Goal: Information Seeking & Learning: Learn about a topic

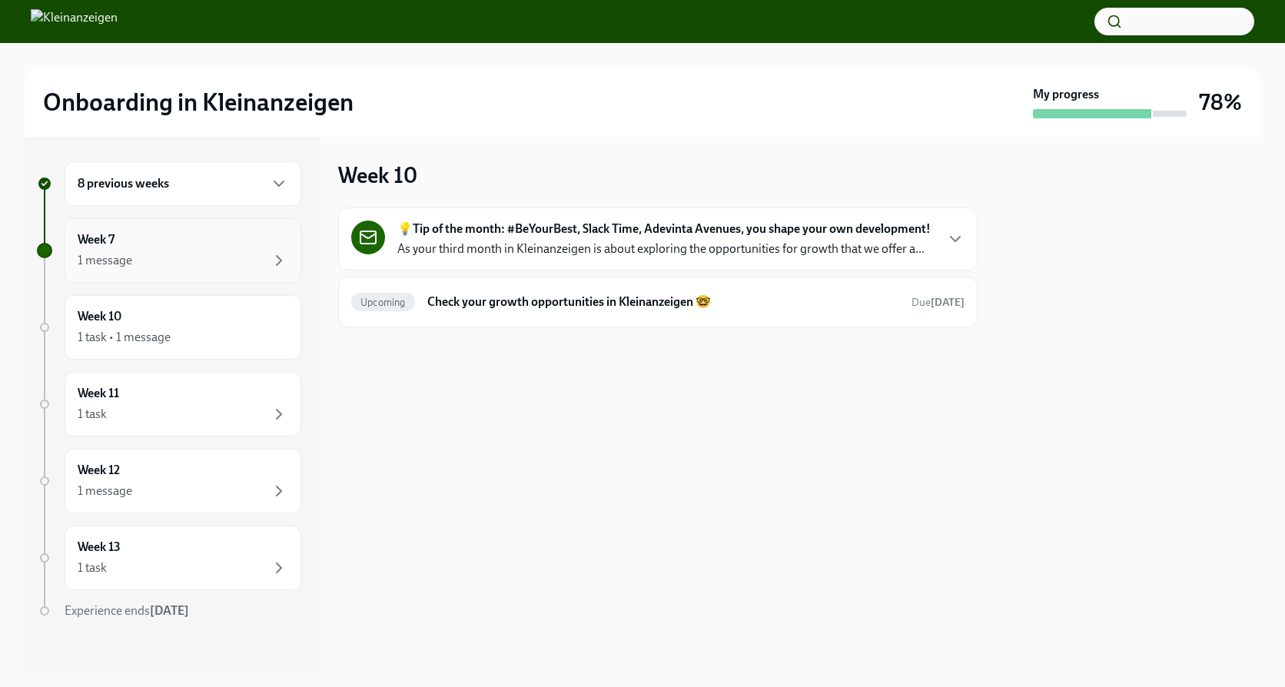
click at [219, 274] on div "Week 7 1 message" at bounding box center [183, 250] width 237 height 65
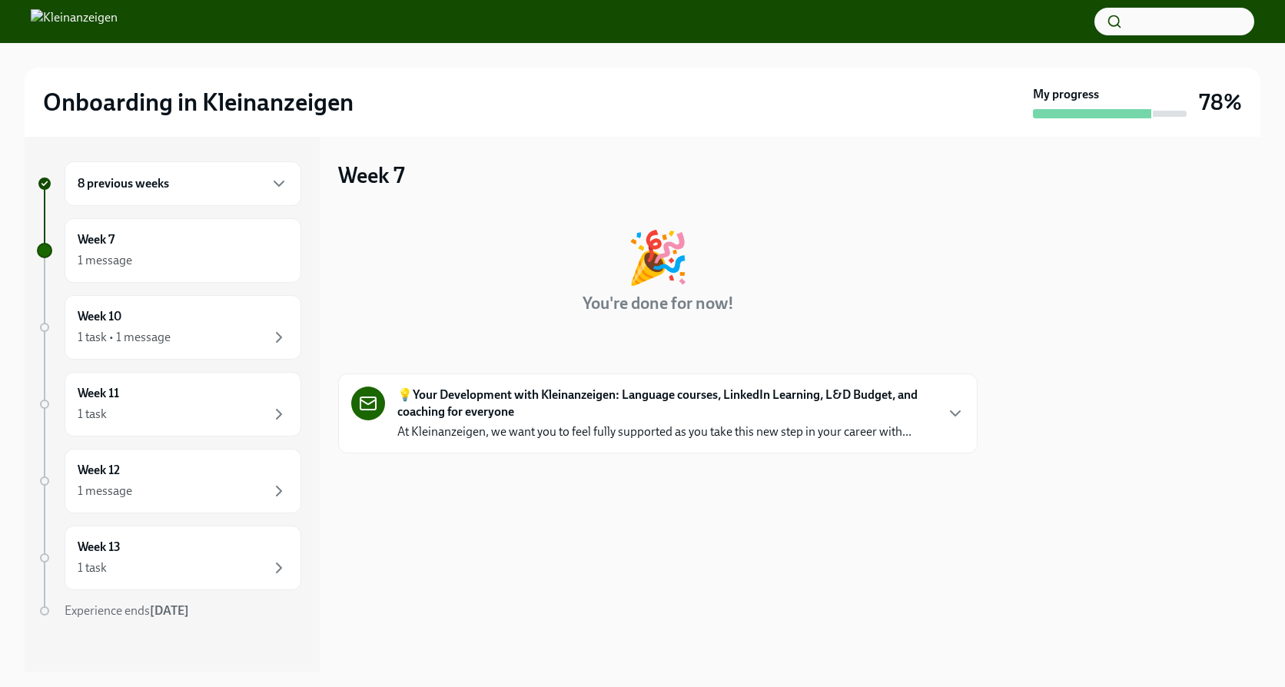
click at [210, 202] on div "8 previous weeks" at bounding box center [183, 183] width 237 height 45
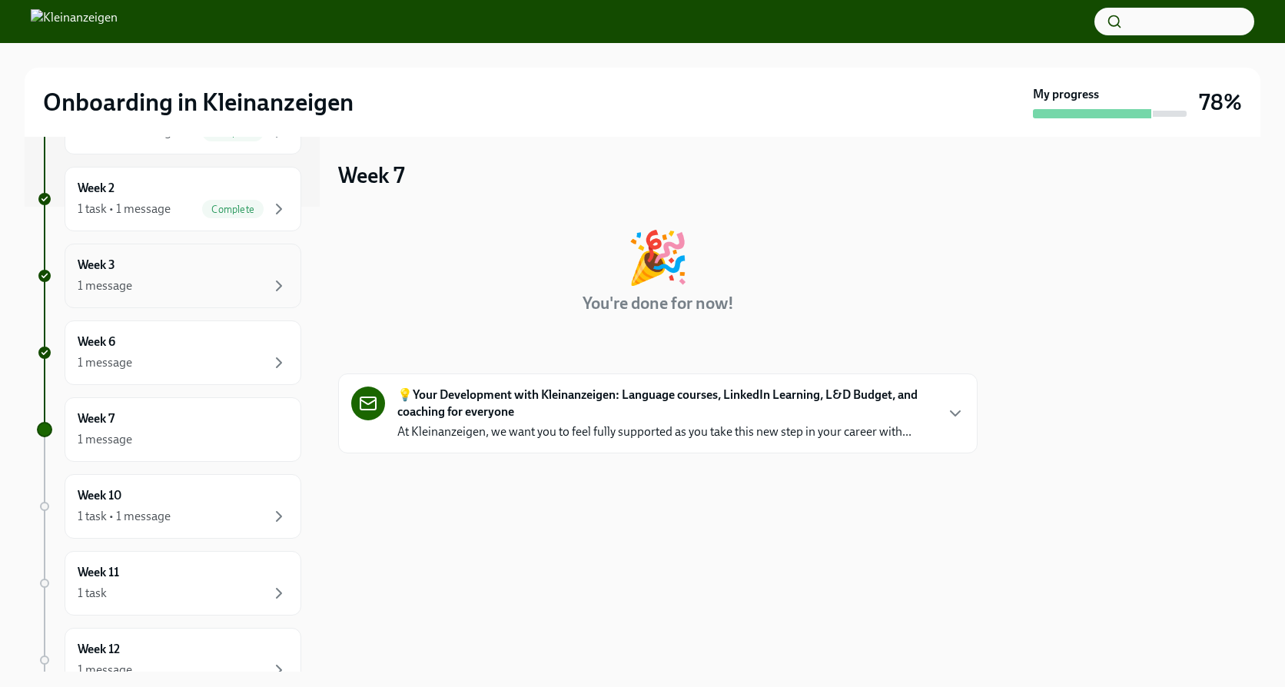
scroll to position [510, 0]
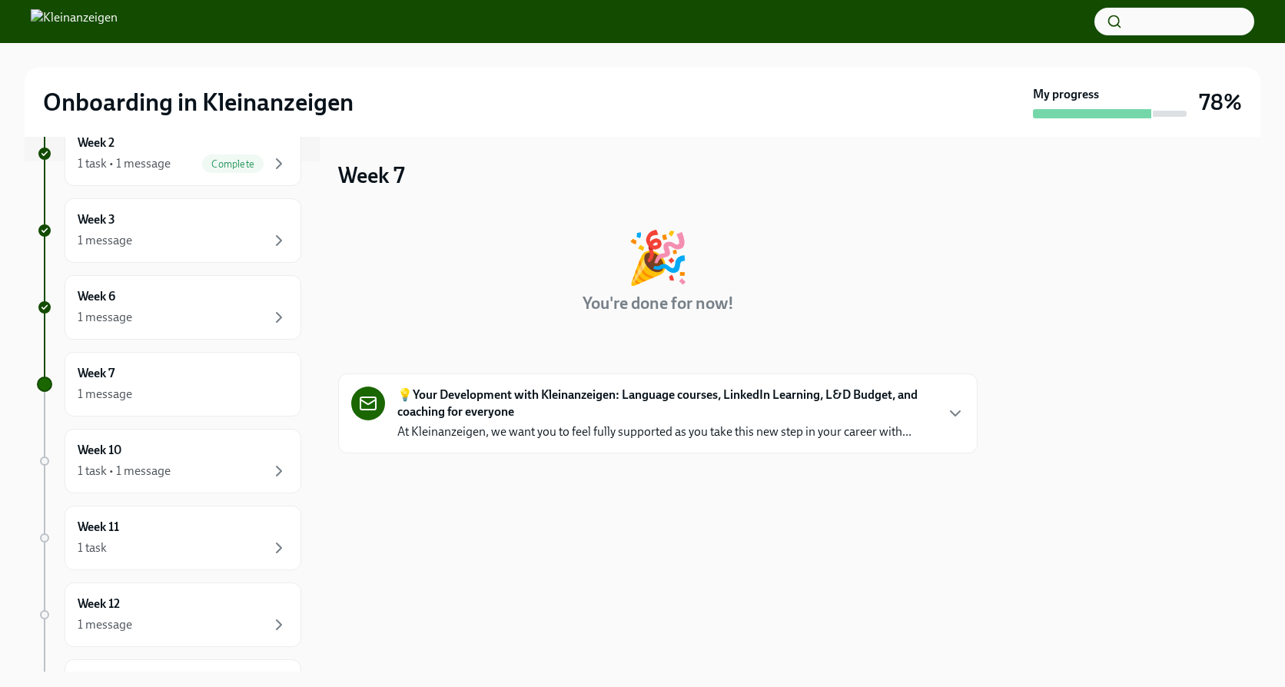
click at [548, 421] on div "💡Your Development with Kleinanzeigen: Language courses, LinkedIn Learning, L&D …" at bounding box center [665, 413] width 536 height 54
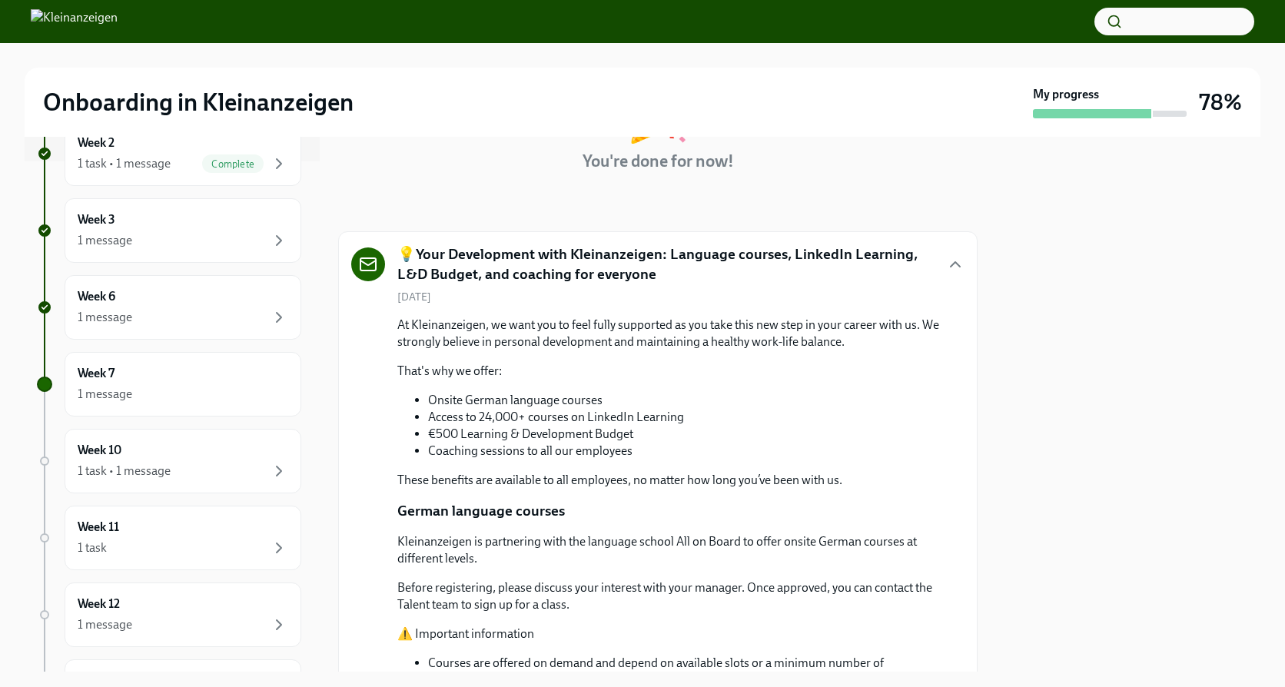
scroll to position [188, 0]
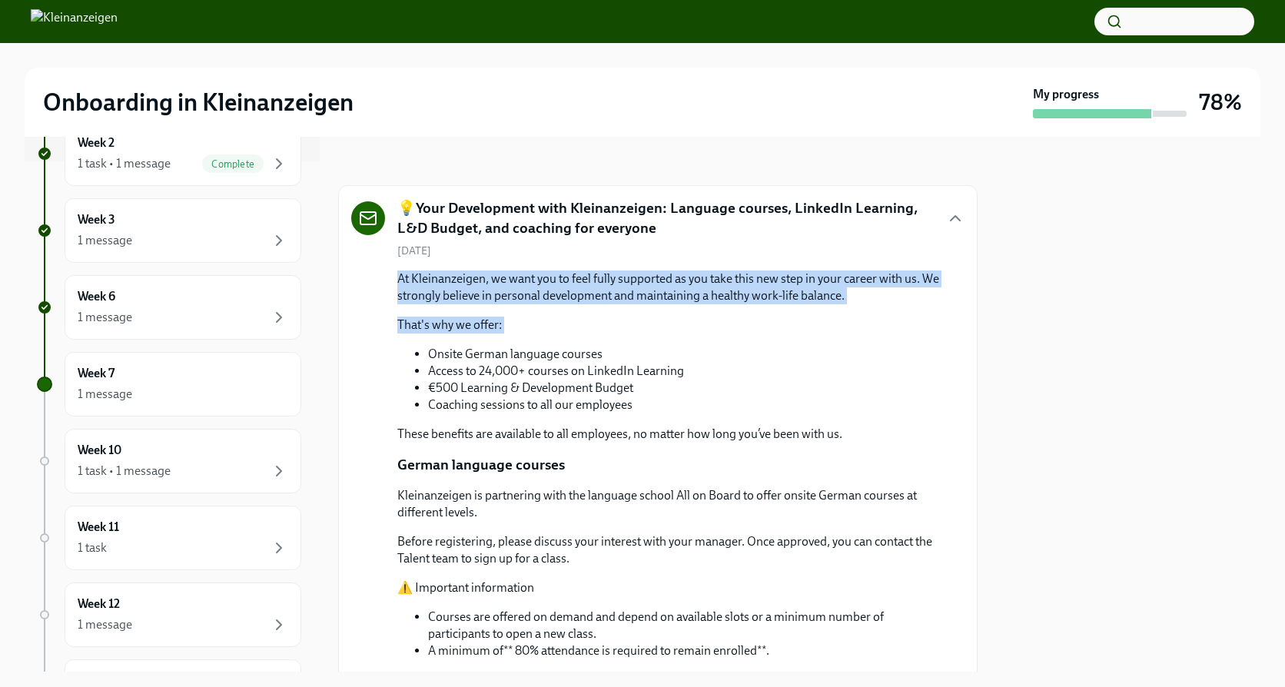
drag, startPoint x: 389, startPoint y: 281, endPoint x: 828, endPoint y: 342, distance: 443.6
click at [828, 340] on div "[DATE] At Kleinanzeigen, we want you to feel fully supported as you take this n…" at bounding box center [657, 602] width 613 height 717
click at [828, 342] on div "At Kleinanzeigen, we want you to feel fully supported as you take this new step…" at bounding box center [668, 356] width 542 height 172
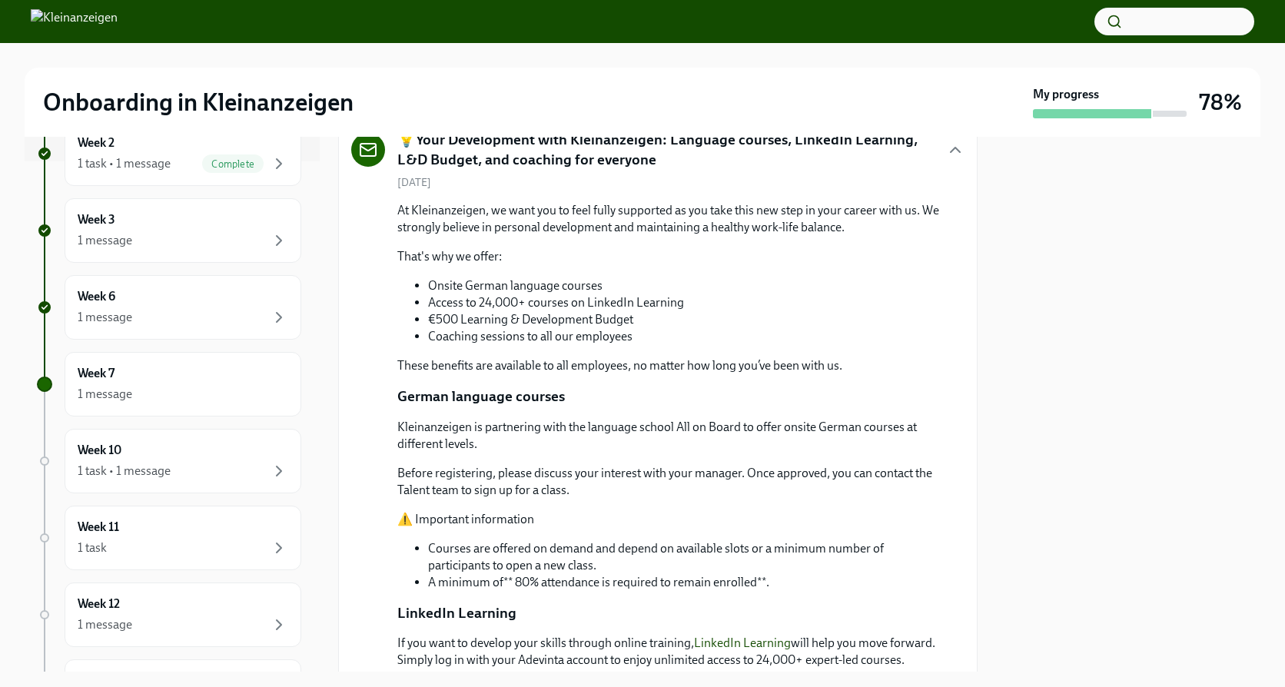
scroll to position [335, 0]
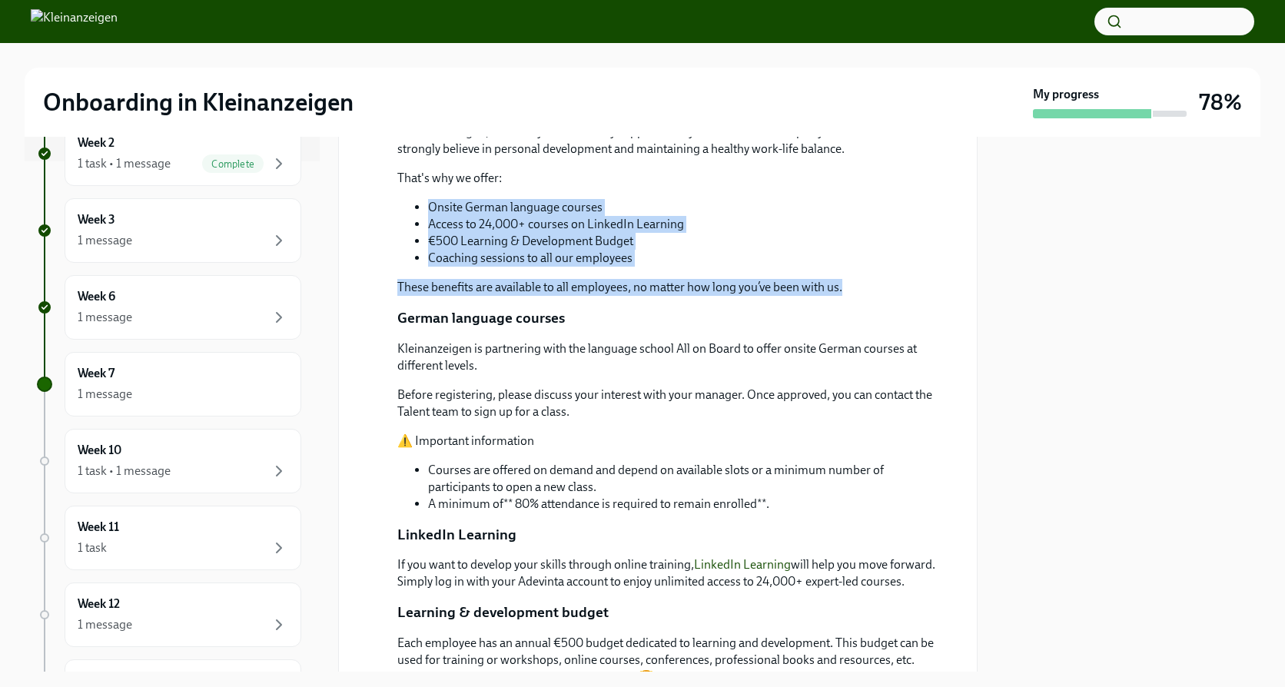
drag, startPoint x: 418, startPoint y: 199, endPoint x: 857, endPoint y: 295, distance: 449.1
click at [857, 295] on div "At Kleinanzeigen, we want you to feel fully supported as you take this new step…" at bounding box center [668, 210] width 542 height 172
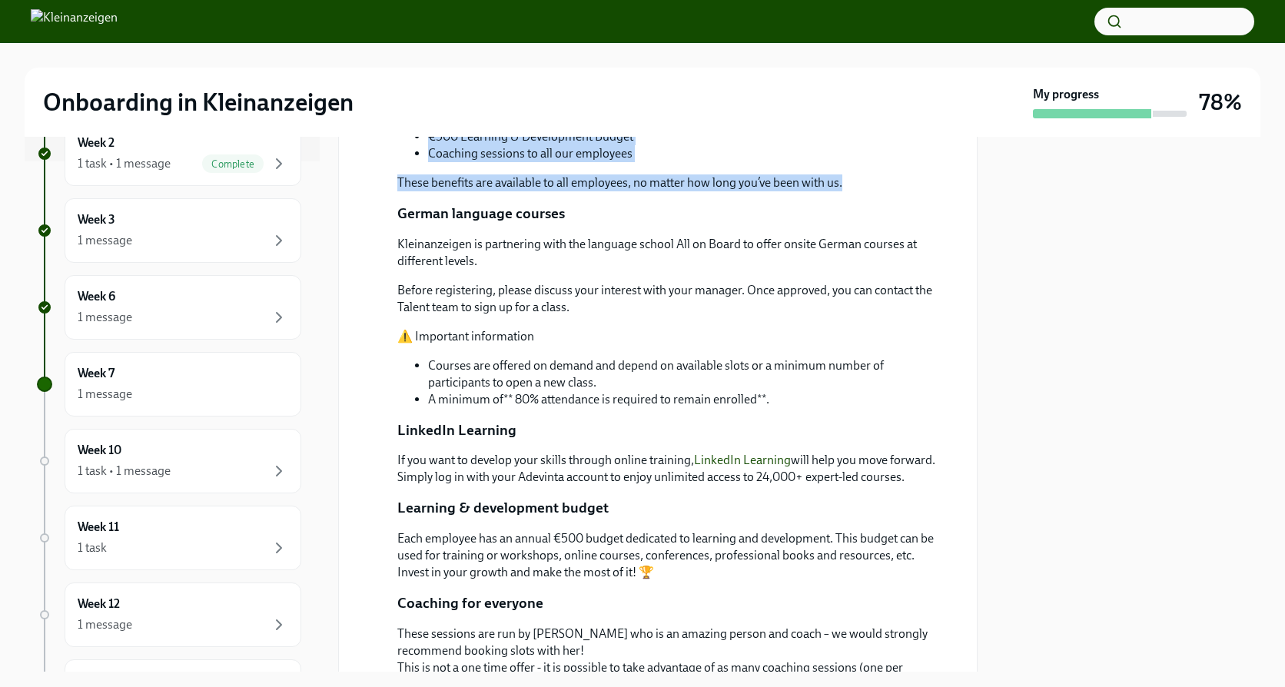
scroll to position [456, 0]
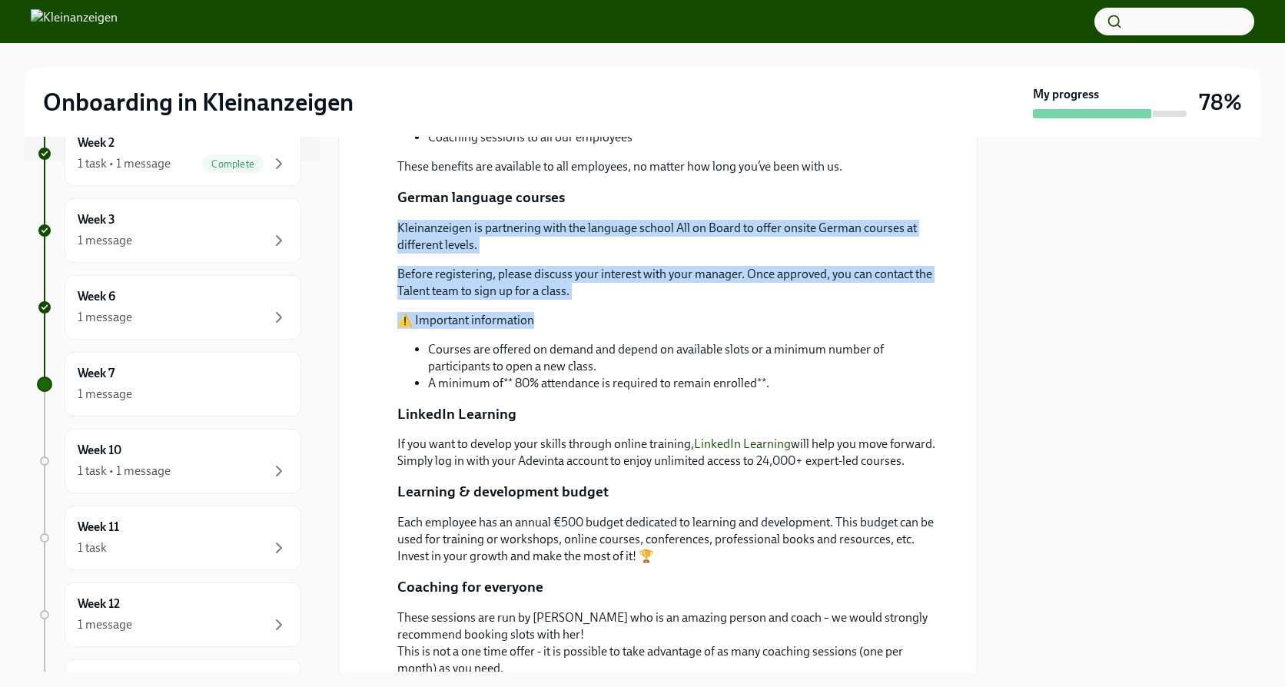
drag, startPoint x: 398, startPoint y: 230, endPoint x: 767, endPoint y: 328, distance: 381.5
click at [767, 328] on div "Kleinanzeigen is partnering with the language school All on Board to offer onsi…" at bounding box center [668, 306] width 542 height 172
click at [767, 328] on p "⚠️ Important information" at bounding box center [668, 320] width 542 height 17
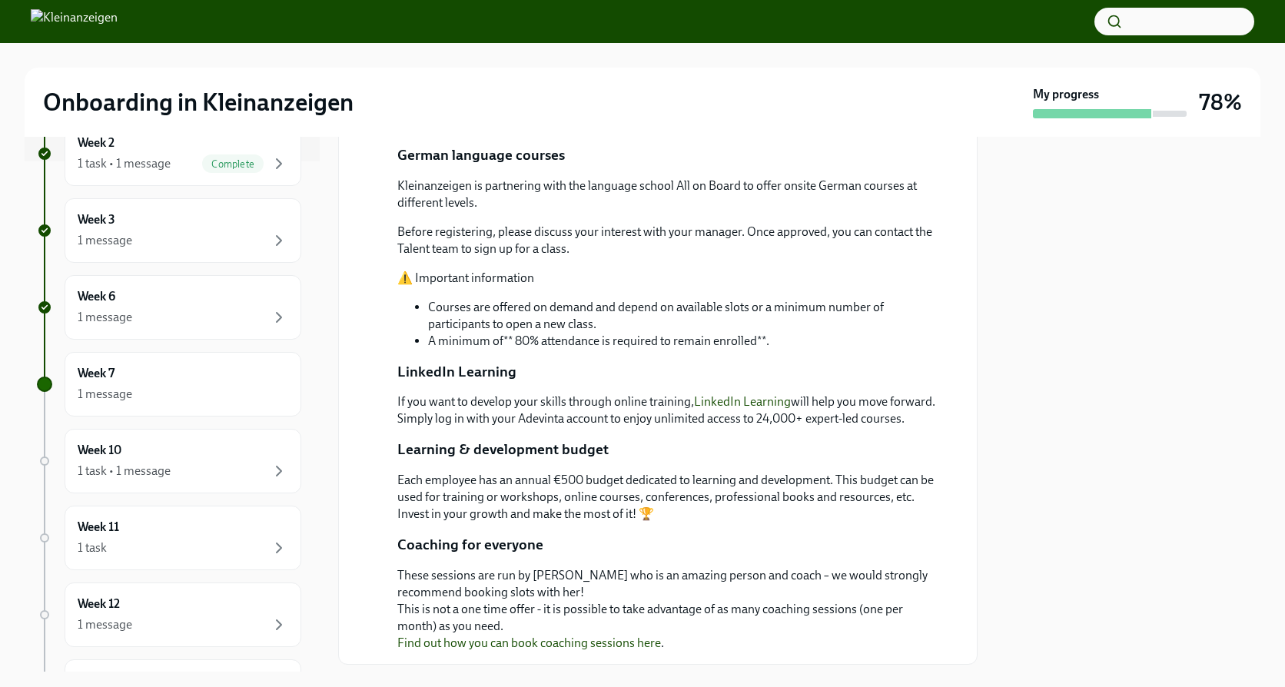
scroll to position [509, 0]
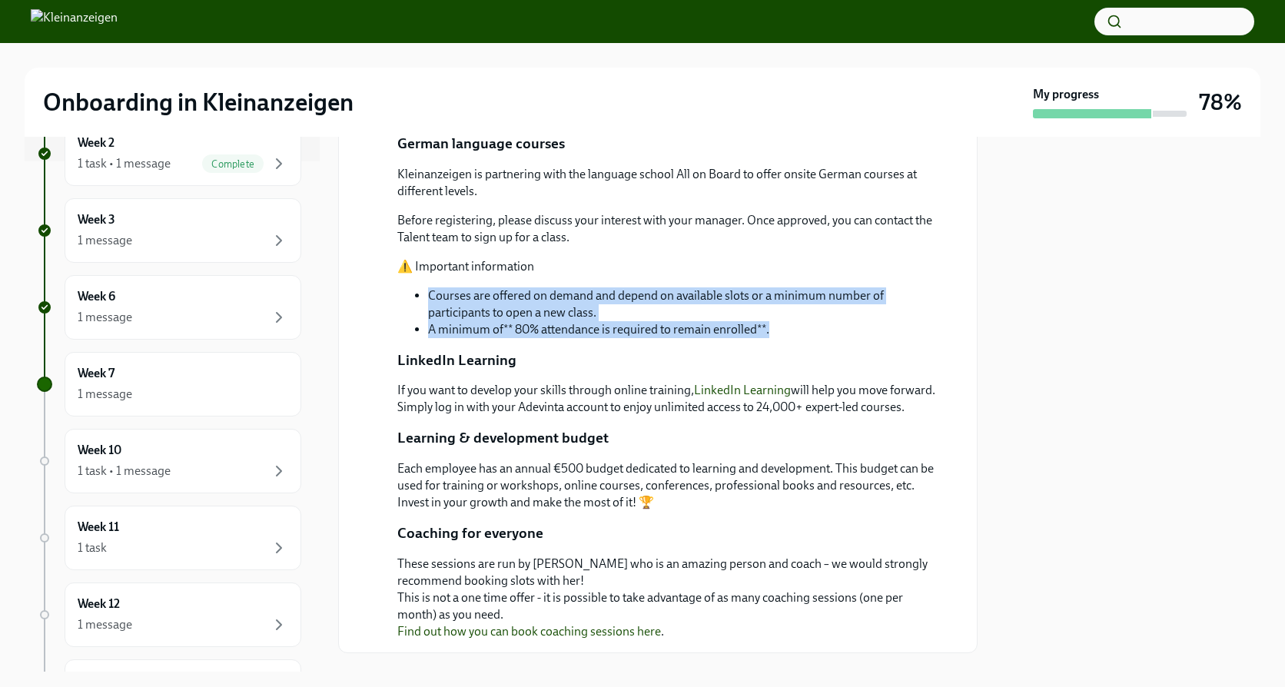
drag, startPoint x: 426, startPoint y: 294, endPoint x: 837, endPoint y: 326, distance: 413.0
click at [837, 326] on ul "Courses are offered on demand and depend on available slots or a minimum number…" at bounding box center [668, 312] width 542 height 51
click at [836, 317] on li "Courses are offered on demand and depend on available slots or a minimum number…" at bounding box center [684, 304] width 512 height 34
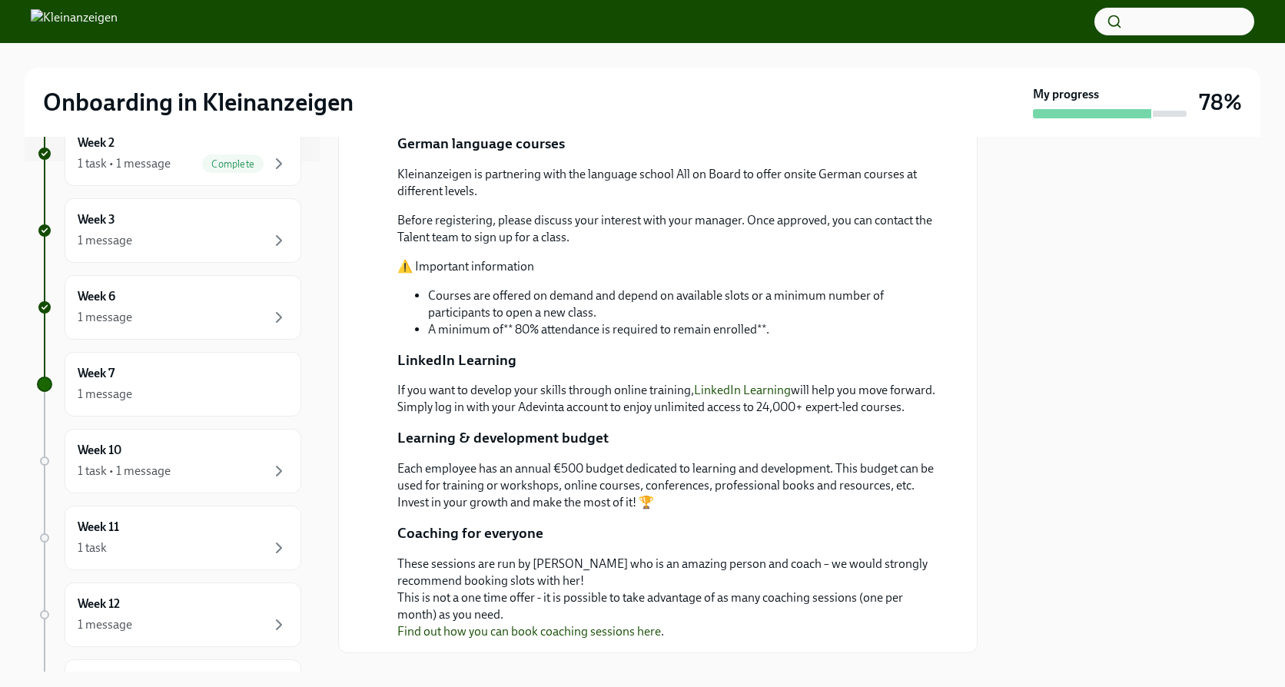
scroll to position [540, 0]
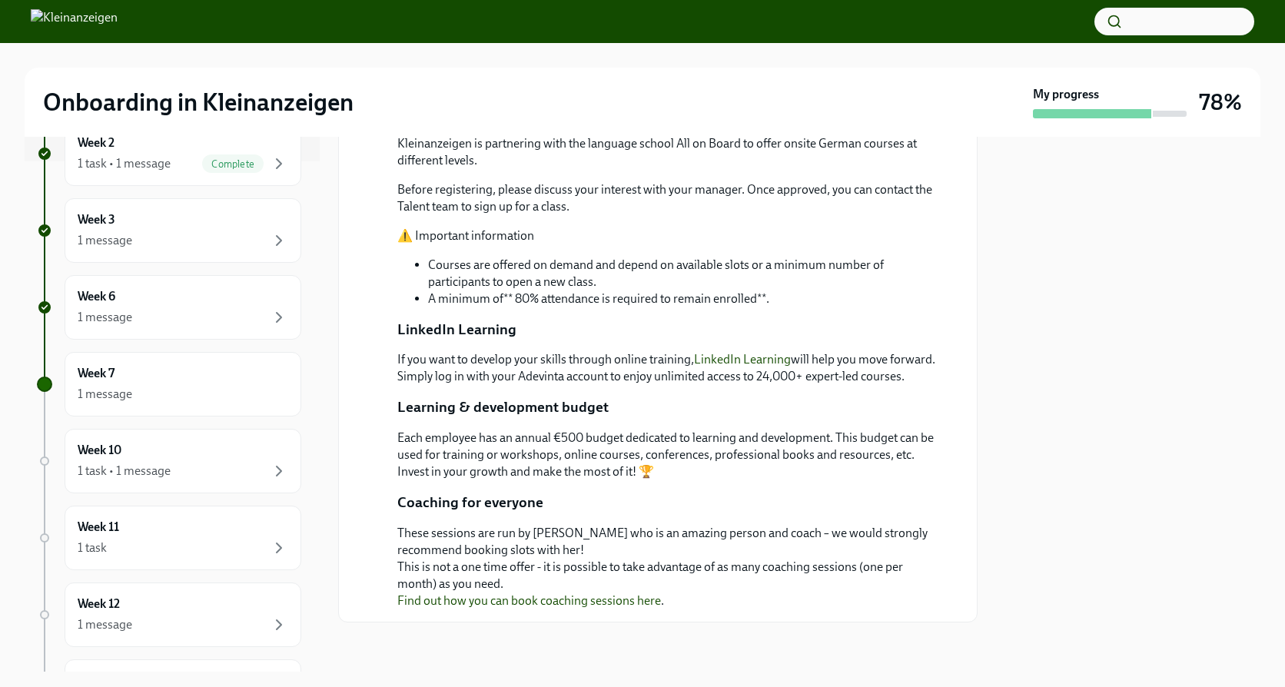
drag, startPoint x: 393, startPoint y: 359, endPoint x: 921, endPoint y: 370, distance: 528.7
click at [921, 370] on div "[DATE] At Kleinanzeigen, we want you to feel fully supported as you take this n…" at bounding box center [657, 250] width 613 height 717
click at [921, 370] on p "If you want to develop your skills through online training, LinkedIn Learning w…" at bounding box center [668, 368] width 542 height 34
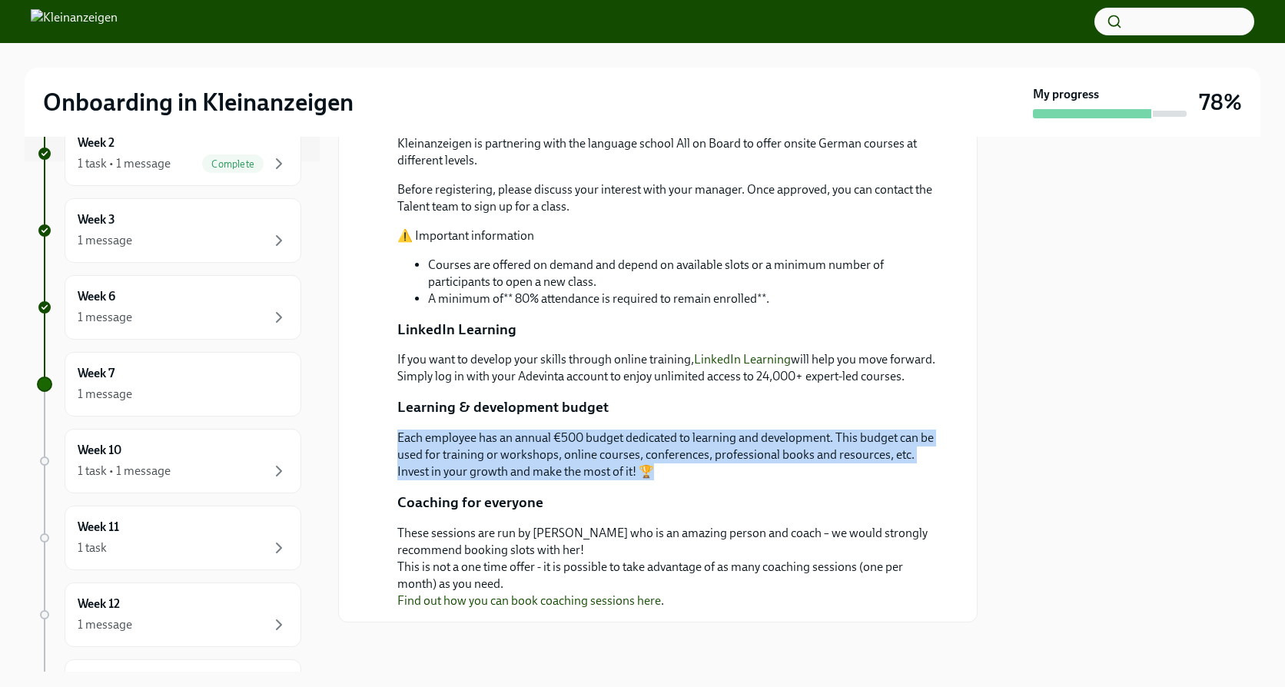
drag, startPoint x: 391, startPoint y: 436, endPoint x: 679, endPoint y: 470, distance: 290.1
click at [679, 470] on div "[DATE] At Kleinanzeigen, we want you to feel fully supported as you take this n…" at bounding box center [657, 250] width 613 height 717
click at [678, 445] on p "Each employee has an annual €500 budget dedicated to learning and development. …" at bounding box center [668, 454] width 542 height 51
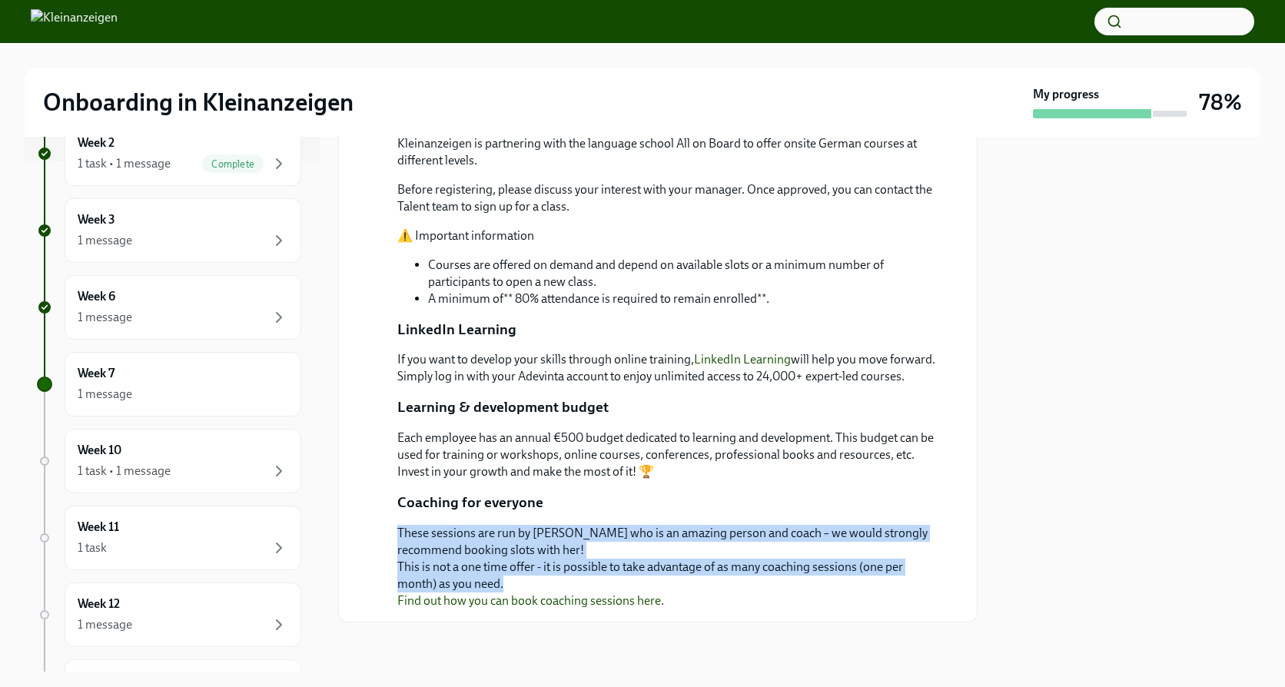
drag, startPoint x: 389, startPoint y: 532, endPoint x: 827, endPoint y: 583, distance: 440.9
click at [827, 583] on div "[DATE] At Kleinanzeigen, we want you to feel fully supported as you take this n…" at bounding box center [657, 250] width 613 height 717
click at [827, 583] on p "These sessions are run by [PERSON_NAME] who is an amazing person and coach – we…" at bounding box center [668, 567] width 542 height 85
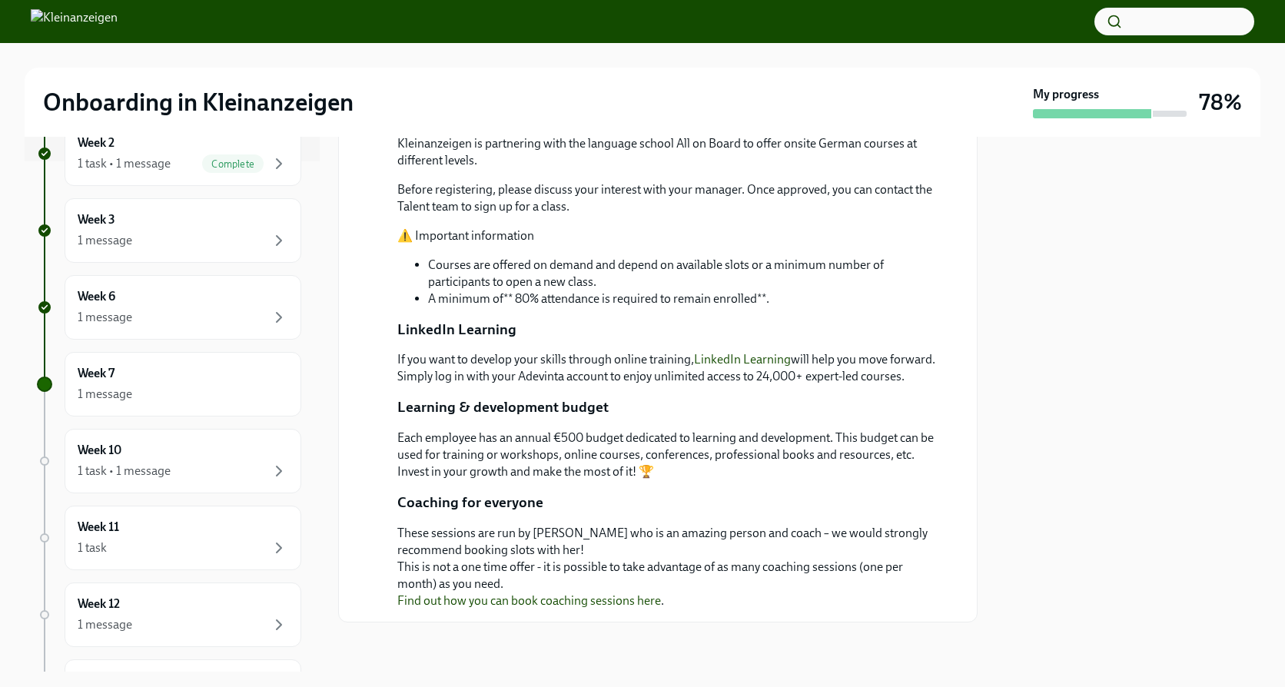
click at [623, 599] on link "Find out how you can book coaching sessions here" at bounding box center [529, 600] width 264 height 15
click at [184, 453] on div "Week 10 1 task • 1 message" at bounding box center [183, 461] width 211 height 38
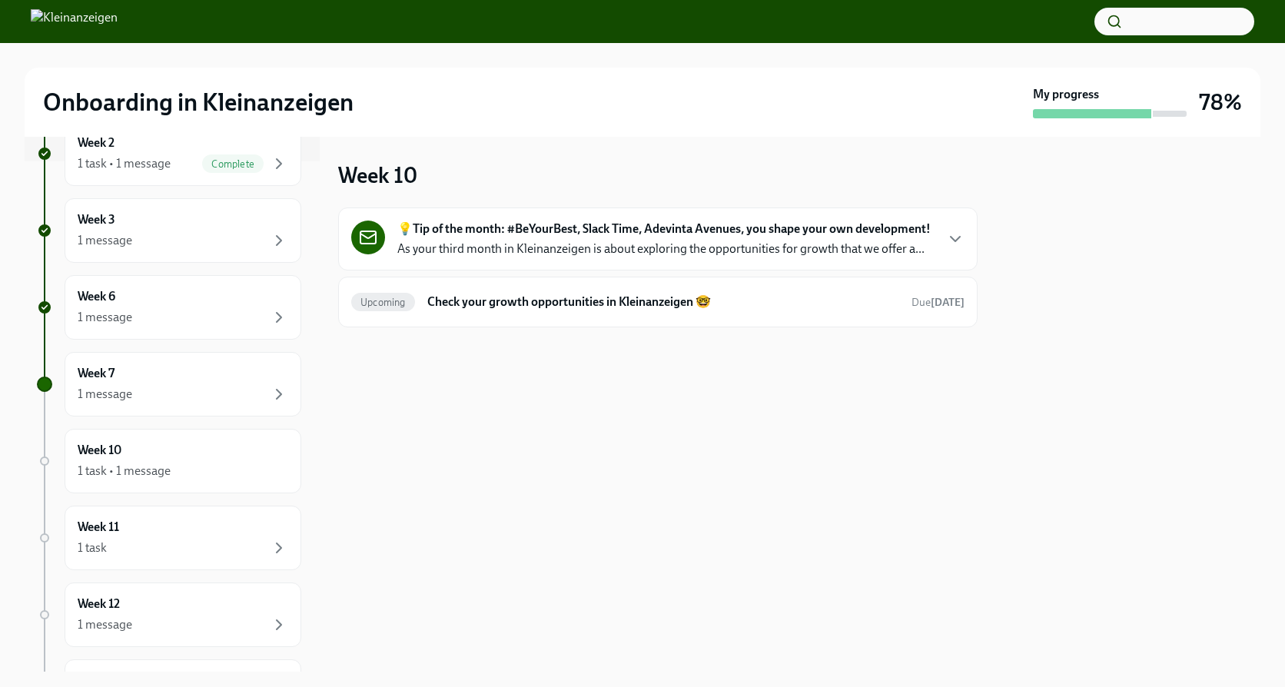
click at [941, 243] on div "💡Tip of the month: #BeYourBest, Slack Time, Adevinta Avenues, you shape your ow…" at bounding box center [657, 239] width 613 height 37
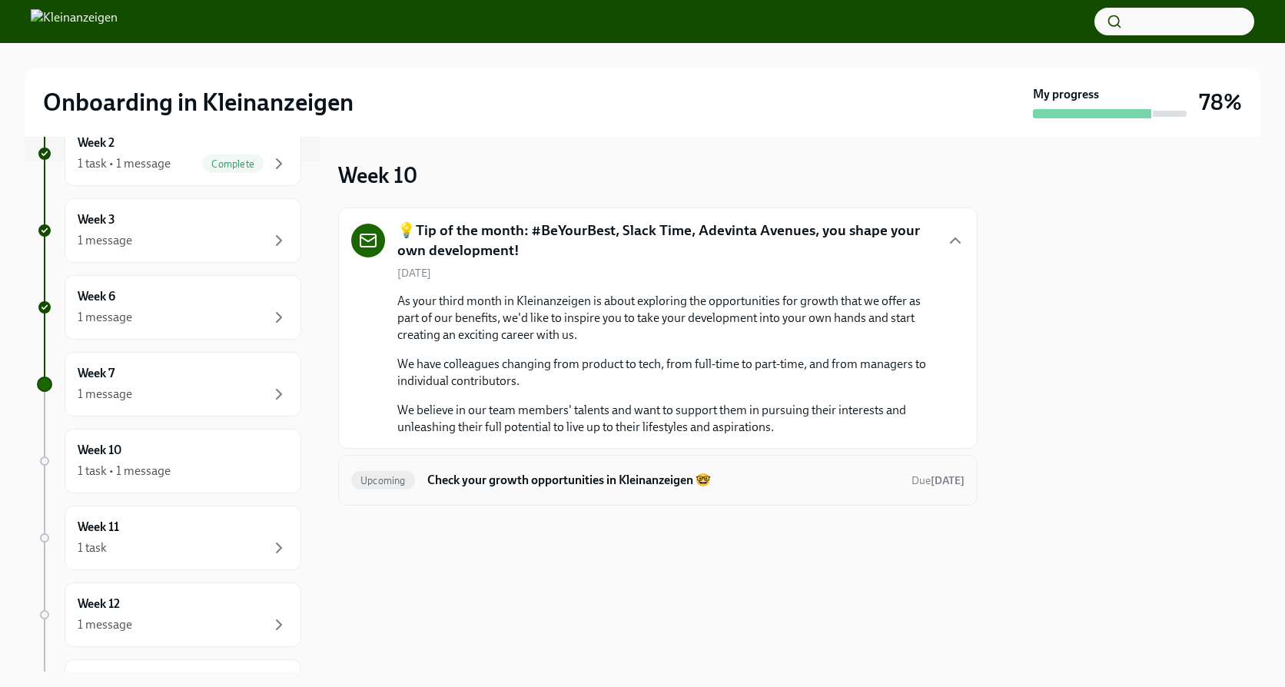
click at [559, 478] on h6 "Check your growth opportunities in Kleinanzeigen 🤓" at bounding box center [663, 480] width 472 height 17
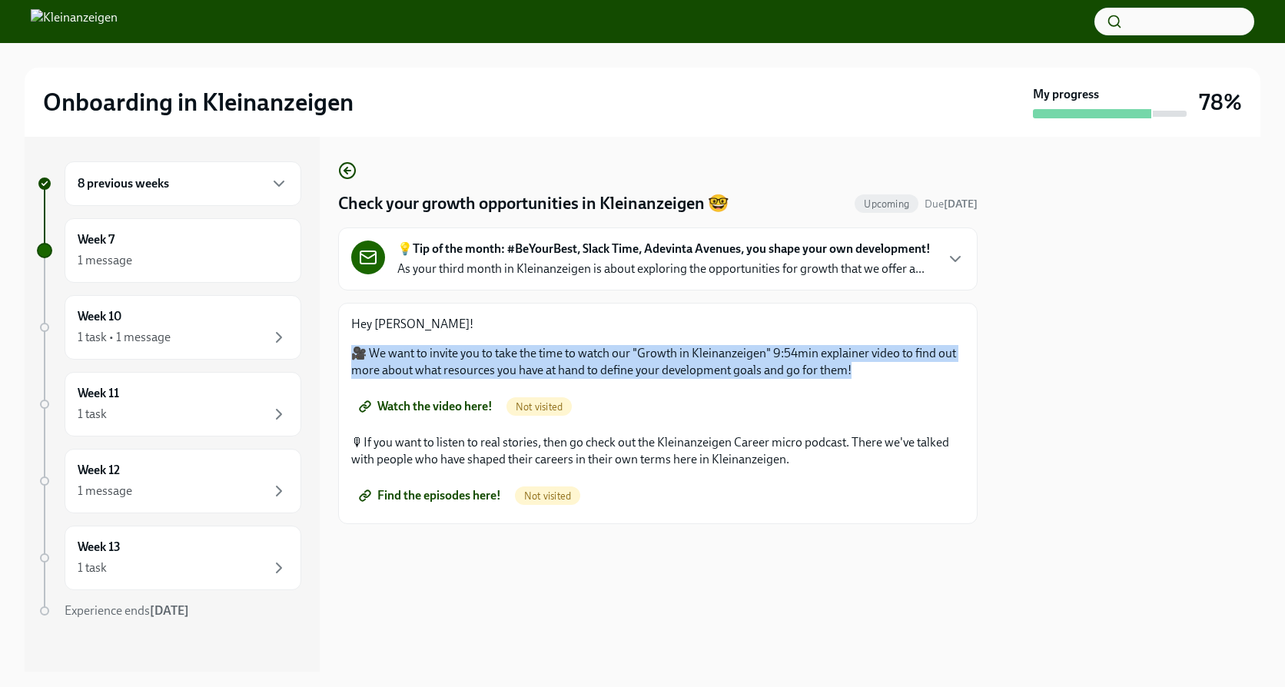
drag, startPoint x: 857, startPoint y: 368, endPoint x: 356, endPoint y: 356, distance: 501.1
click at [356, 356] on p "🎥 We want to invite you to take the time to watch our "Growth in Kleinanzeigen"…" at bounding box center [657, 362] width 613 height 34
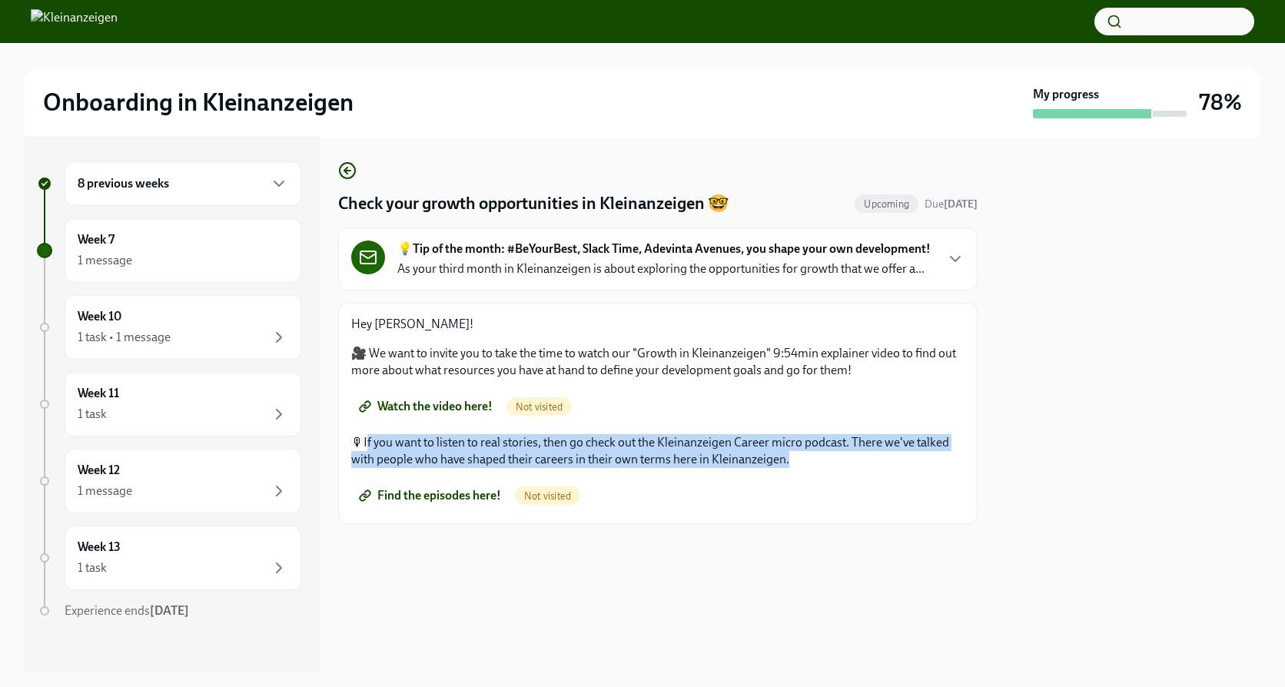
drag, startPoint x: 791, startPoint y: 456, endPoint x: 369, endPoint y: 446, distance: 422.7
click at [369, 446] on p "🎙If you want to listen to real stories, then go check out the Kleinanzeigen Car…" at bounding box center [657, 451] width 613 height 34
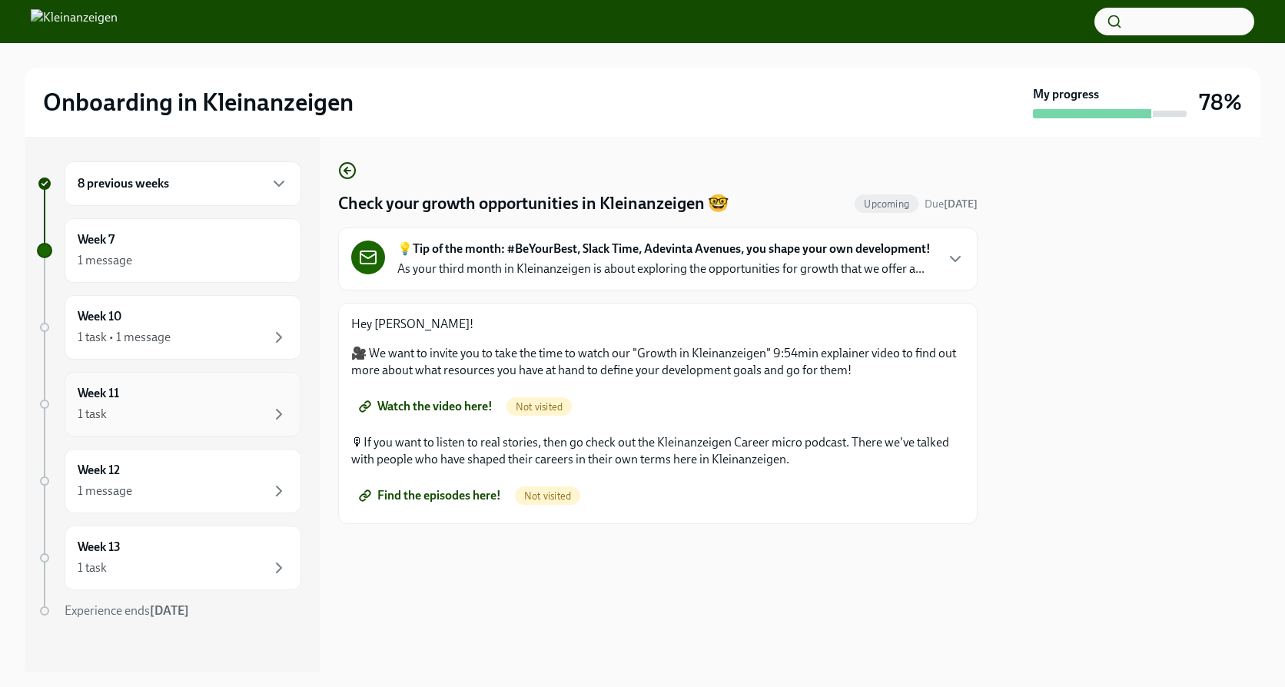
click at [170, 416] on div "1 task" at bounding box center [183, 414] width 211 height 18
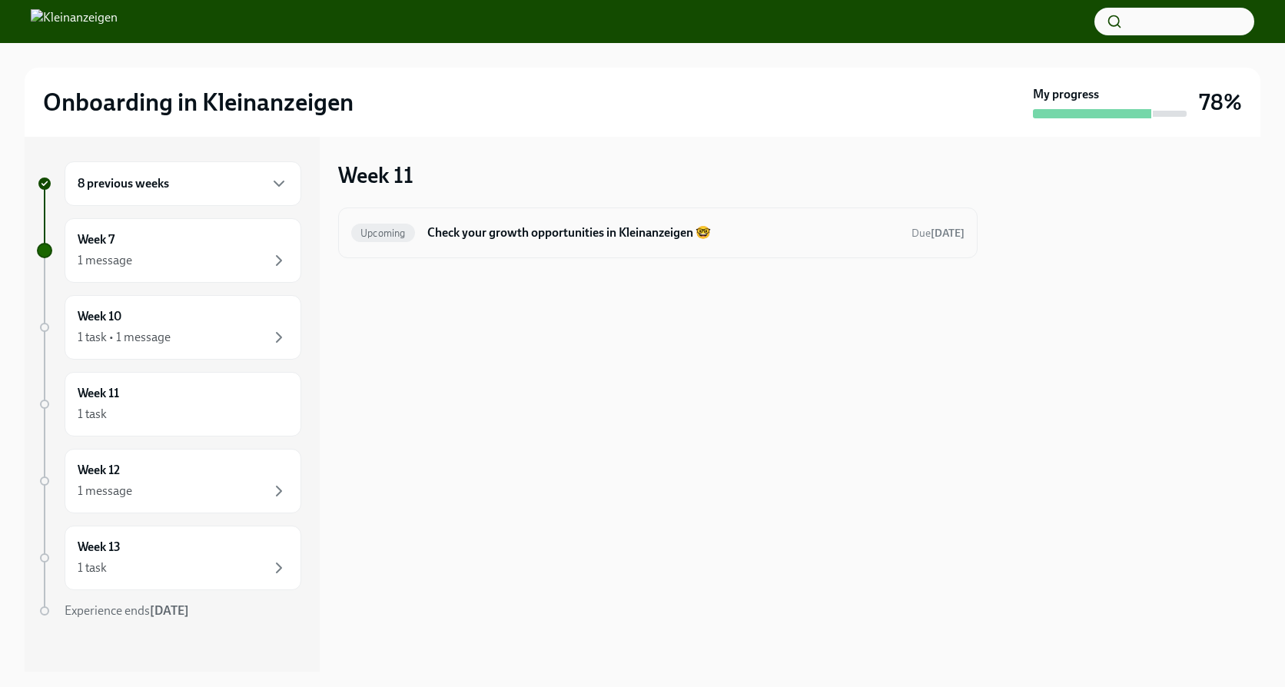
click at [461, 237] on h6 "Check your growth opportunities in Kleinanzeigen 🤓" at bounding box center [663, 232] width 472 height 17
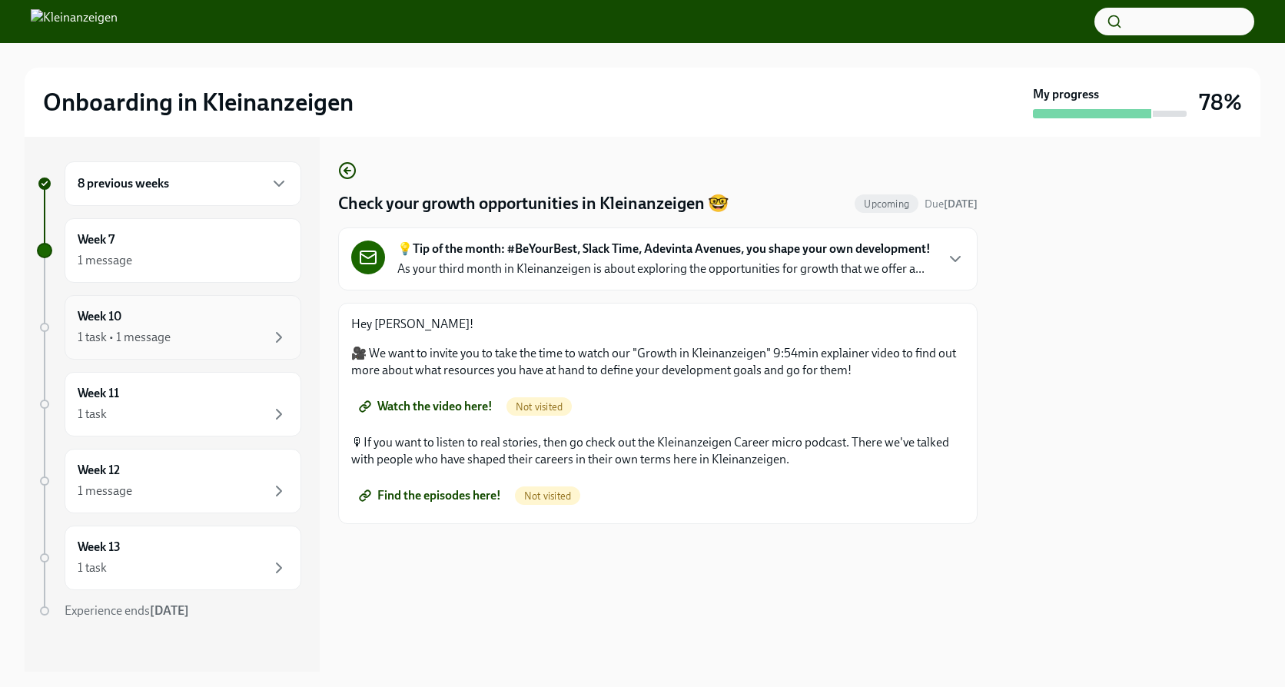
click at [123, 327] on div "Week 10 1 task • 1 message" at bounding box center [183, 327] width 211 height 38
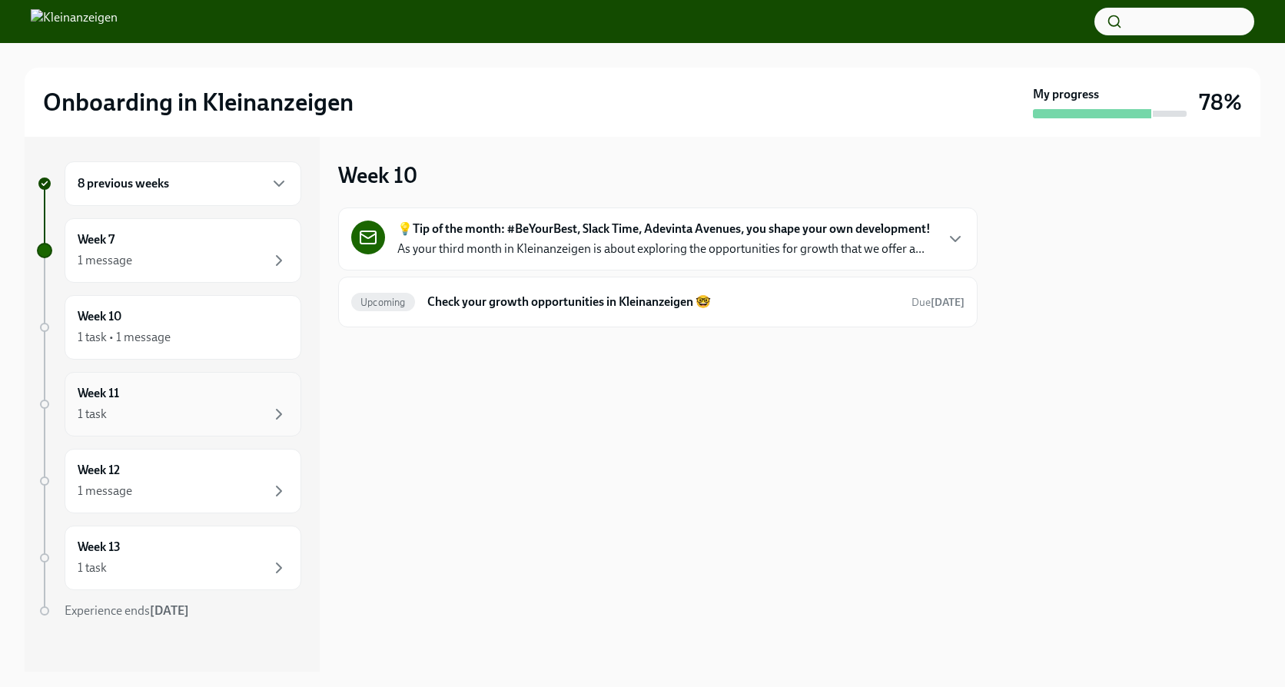
click at [244, 397] on div "Week 11 1 task" at bounding box center [183, 404] width 211 height 38
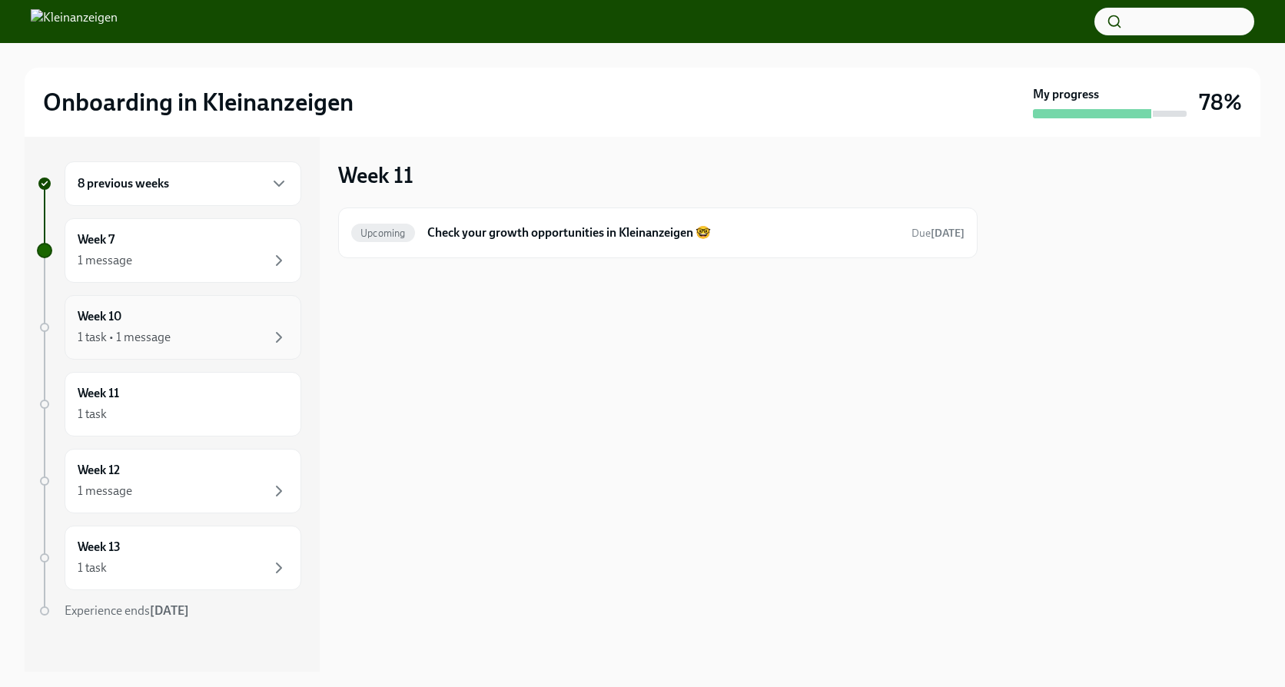
click at [179, 319] on div "Week 10 1 task • 1 message" at bounding box center [183, 327] width 211 height 38
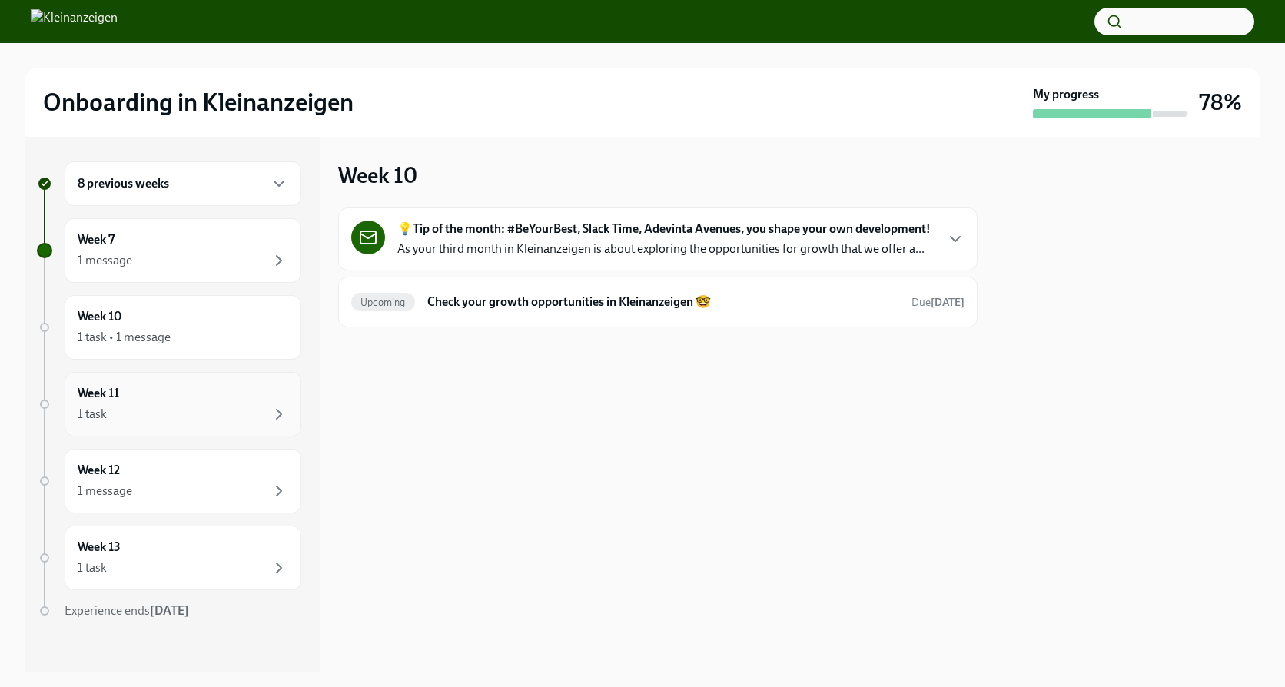
click at [163, 390] on div "Week 11 1 task" at bounding box center [183, 404] width 211 height 38
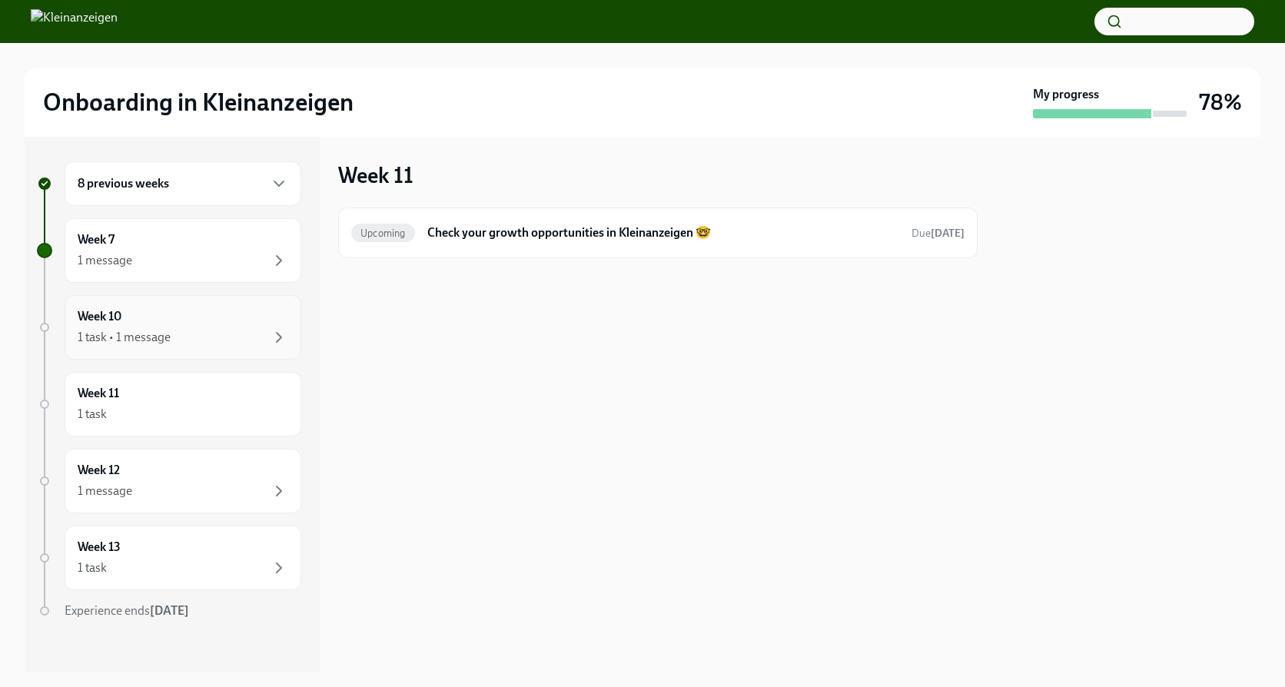
click at [166, 321] on div "Week 10 1 task • 1 message" at bounding box center [183, 327] width 211 height 38
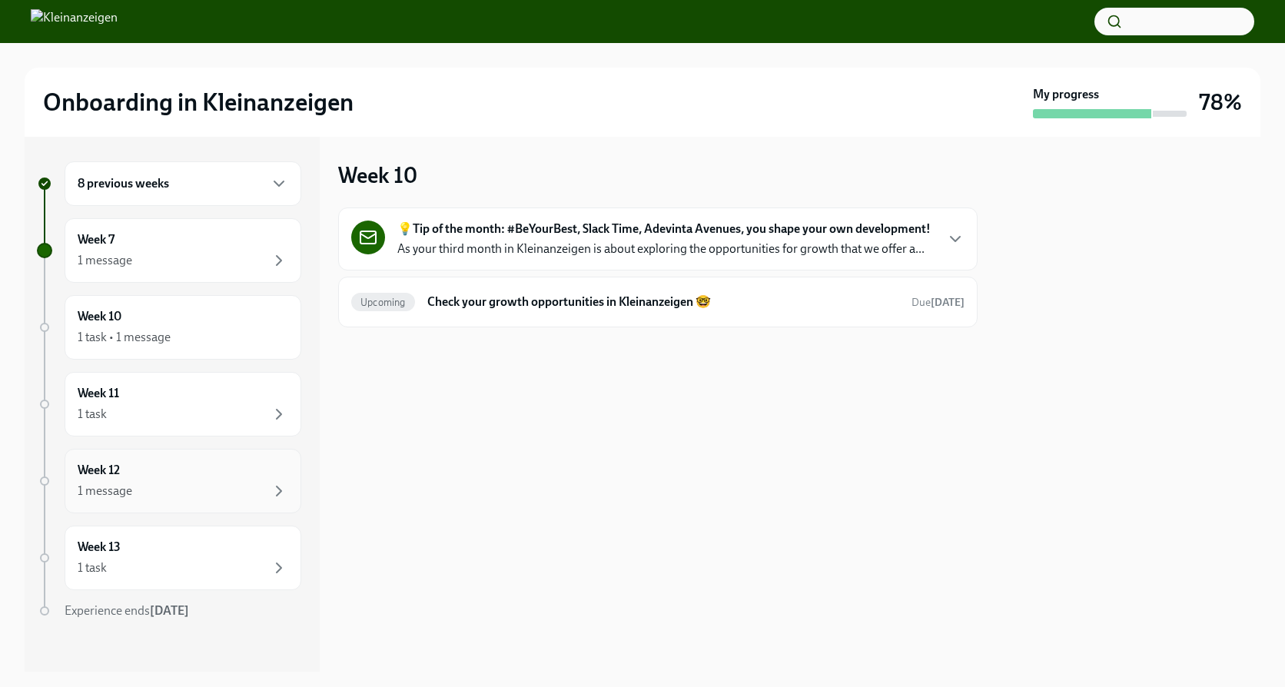
click at [160, 479] on div "Week 12 1 message" at bounding box center [183, 481] width 211 height 38
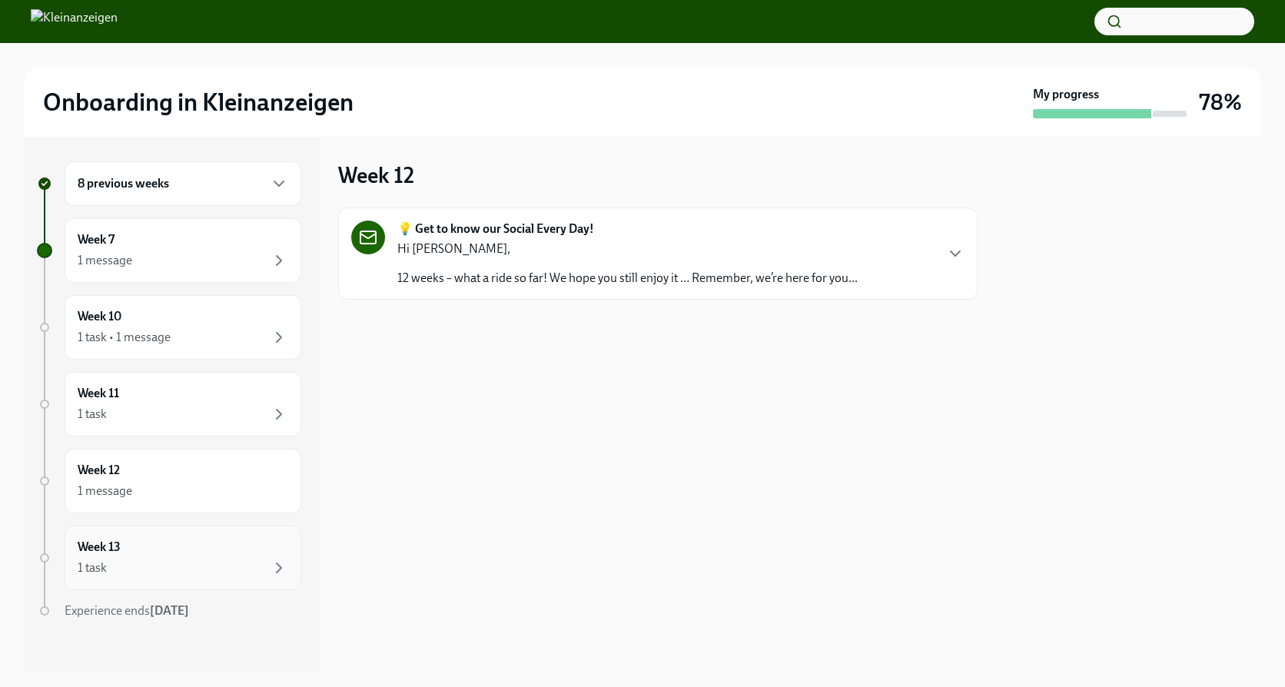
click at [164, 541] on div "Week 13 1 task" at bounding box center [183, 558] width 211 height 38
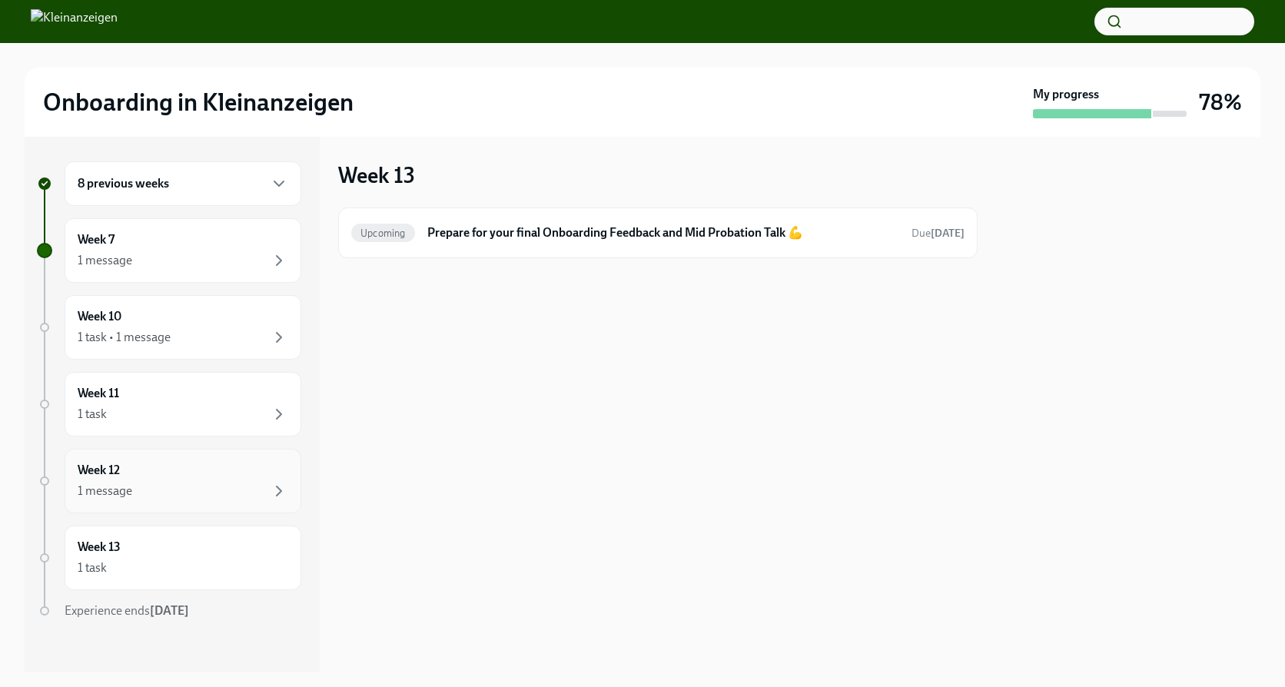
click at [160, 506] on div "Week 12 1 message" at bounding box center [183, 481] width 237 height 65
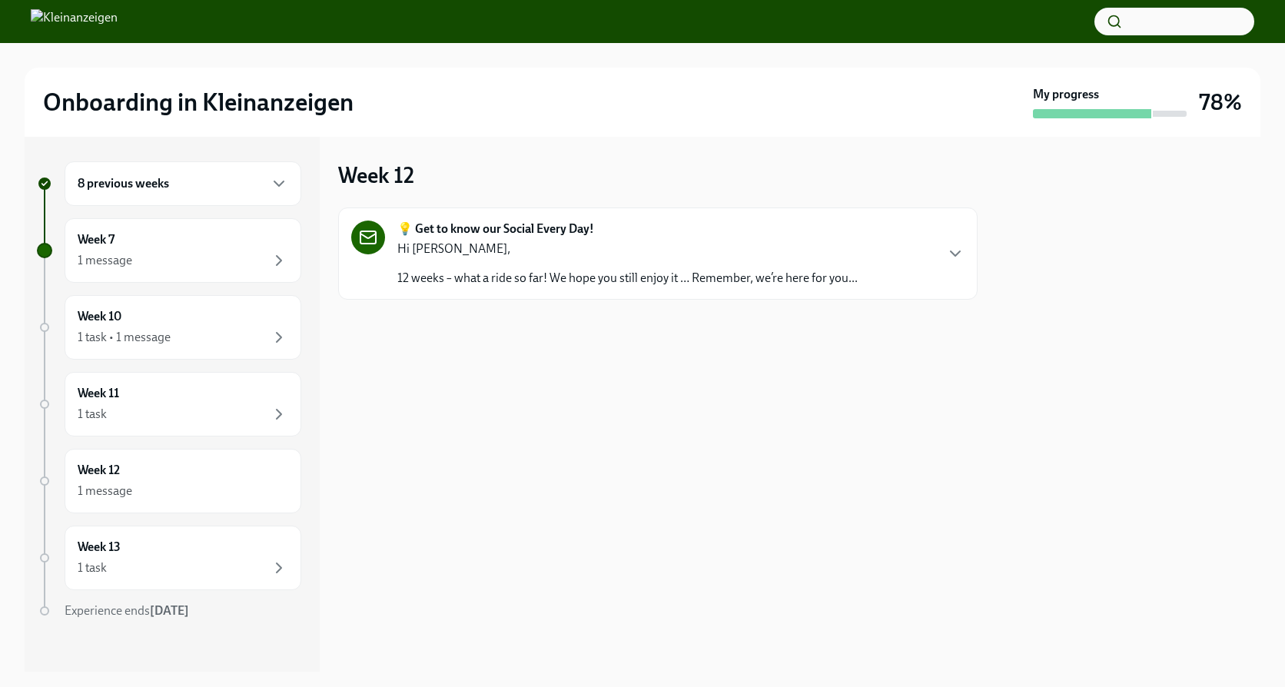
click at [817, 251] on p "Hi [PERSON_NAME]," at bounding box center [627, 248] width 460 height 17
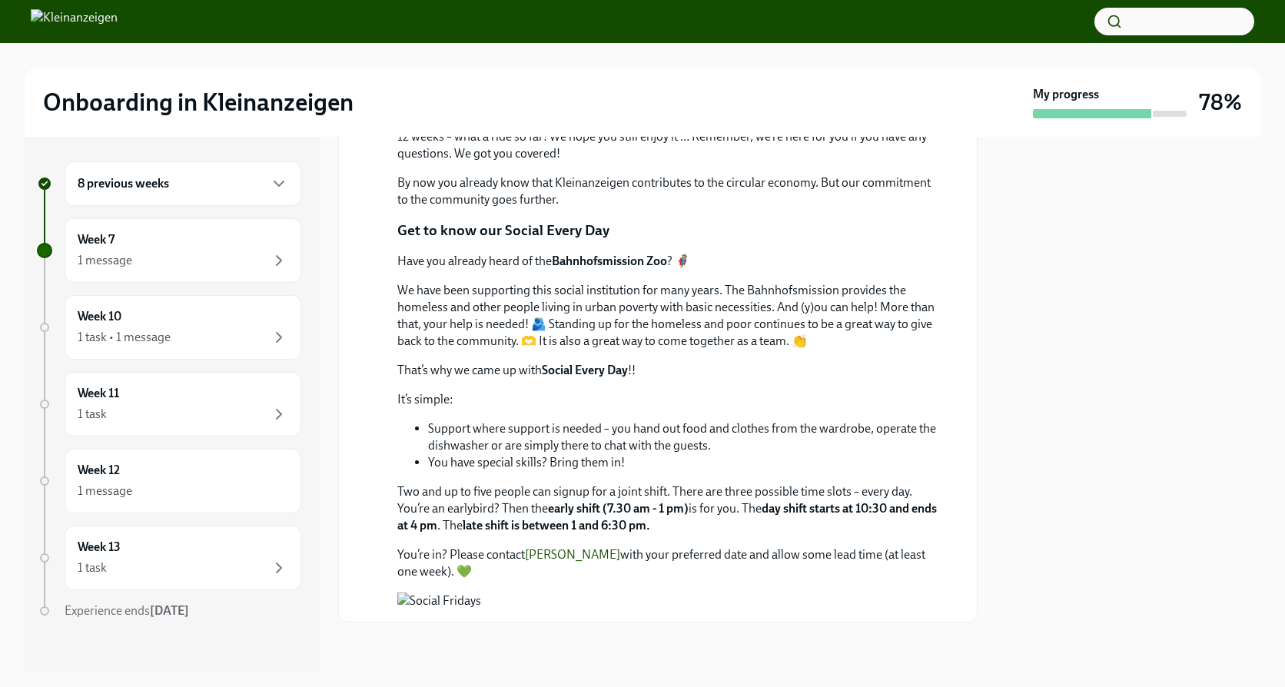
scroll to position [446, 0]
click at [503, 483] on p "Two and up to five people can signup for a joint shift. There are three possibl…" at bounding box center [668, 508] width 542 height 51
drag, startPoint x: 496, startPoint y: 226, endPoint x: 578, endPoint y: 213, distance: 83.2
click at [578, 483] on p "Two and up to five people can signup for a joint shift. There are three possibl…" at bounding box center [668, 508] width 542 height 51
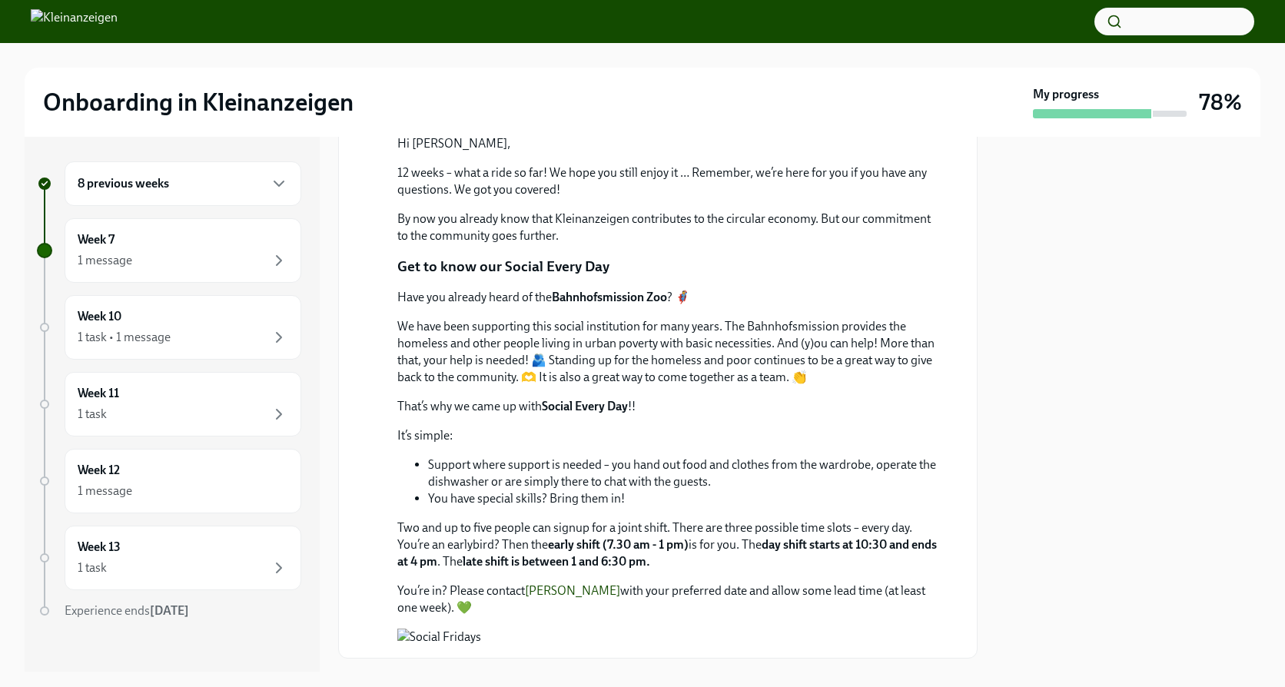
scroll to position [0, 0]
